Goal: Browse casually

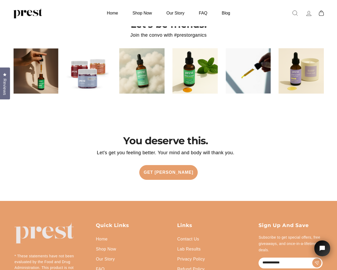
scroll to position [1101, 0]
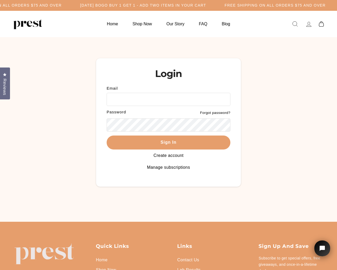
scroll to position [42, 0]
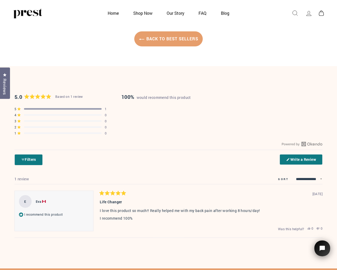
scroll to position [378, 0]
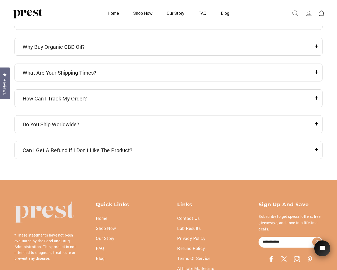
scroll to position [1475, 0]
